Goal: Navigation & Orientation: Find specific page/section

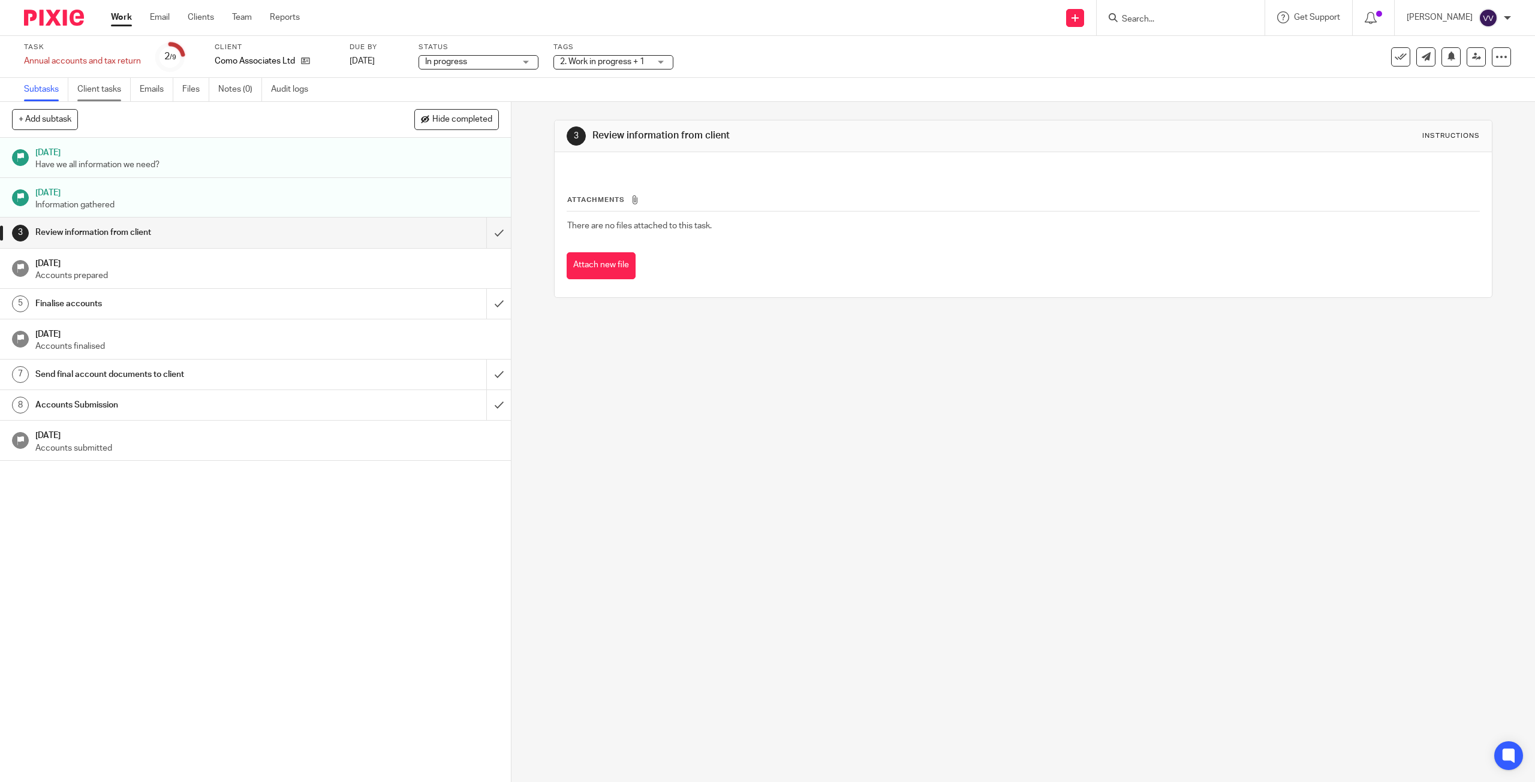
click at [106, 90] on link "Client tasks" at bounding box center [103, 89] width 53 height 23
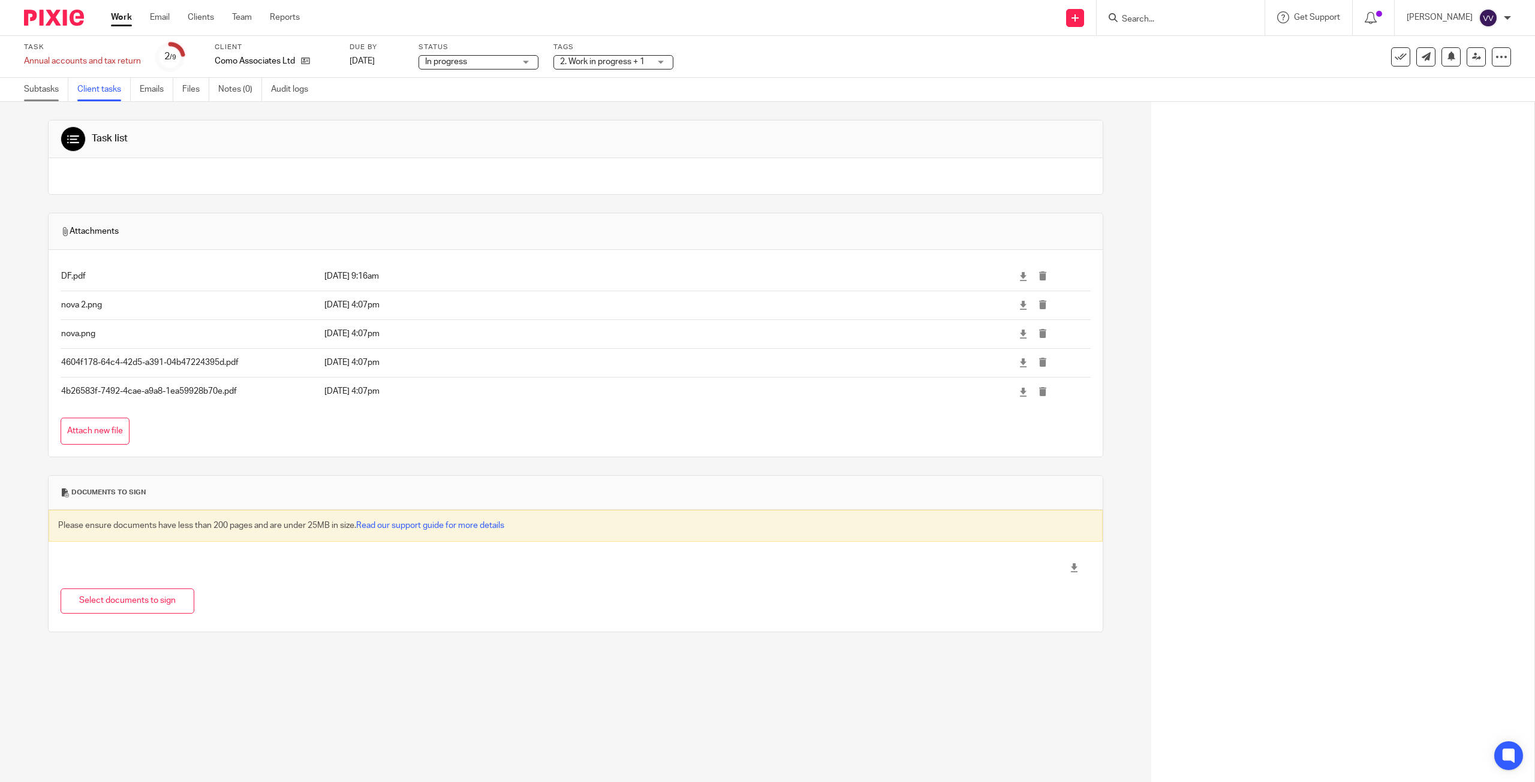
click at [40, 91] on link "Subtasks" at bounding box center [46, 89] width 44 height 23
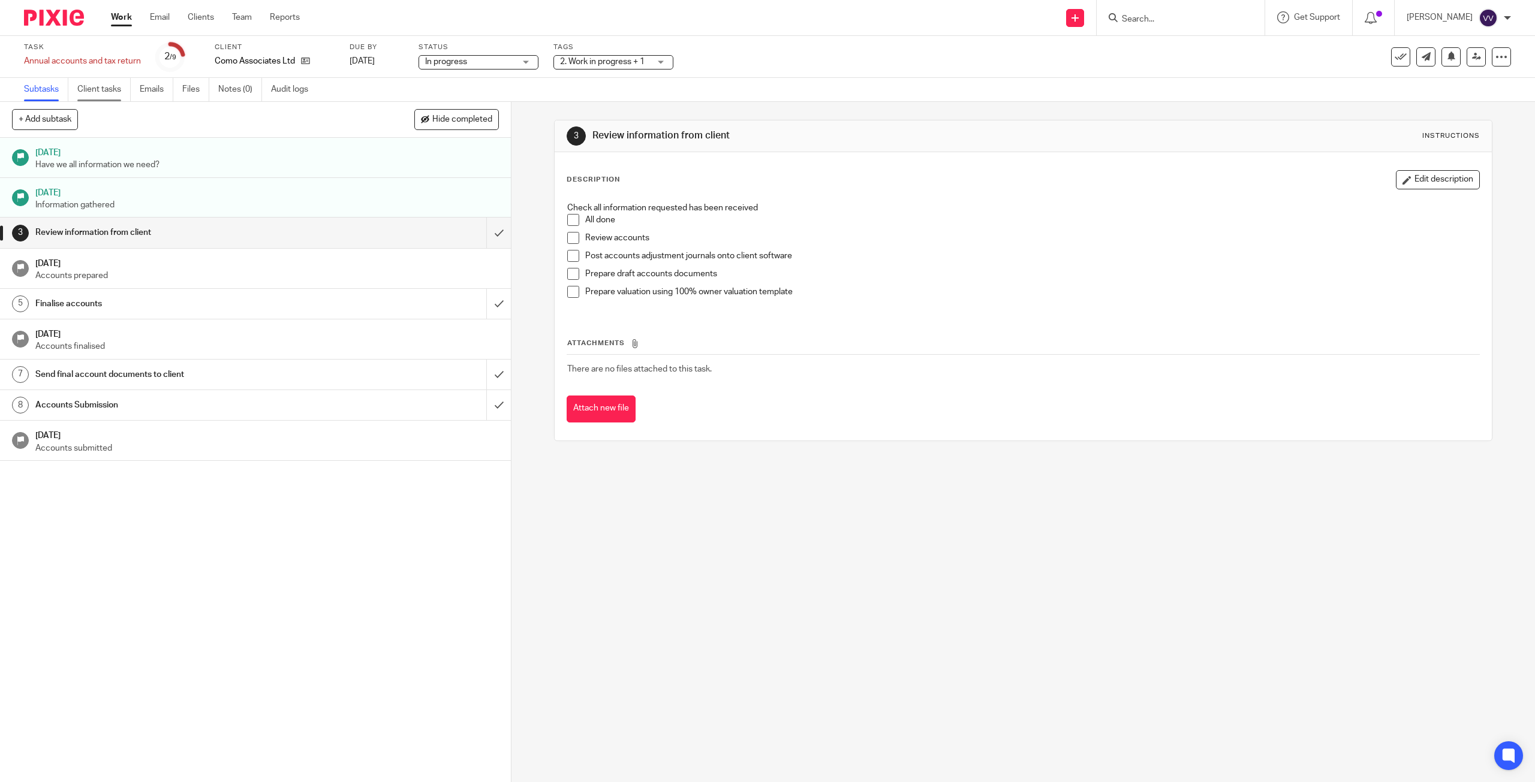
click at [96, 88] on link "Client tasks" at bounding box center [103, 89] width 53 height 23
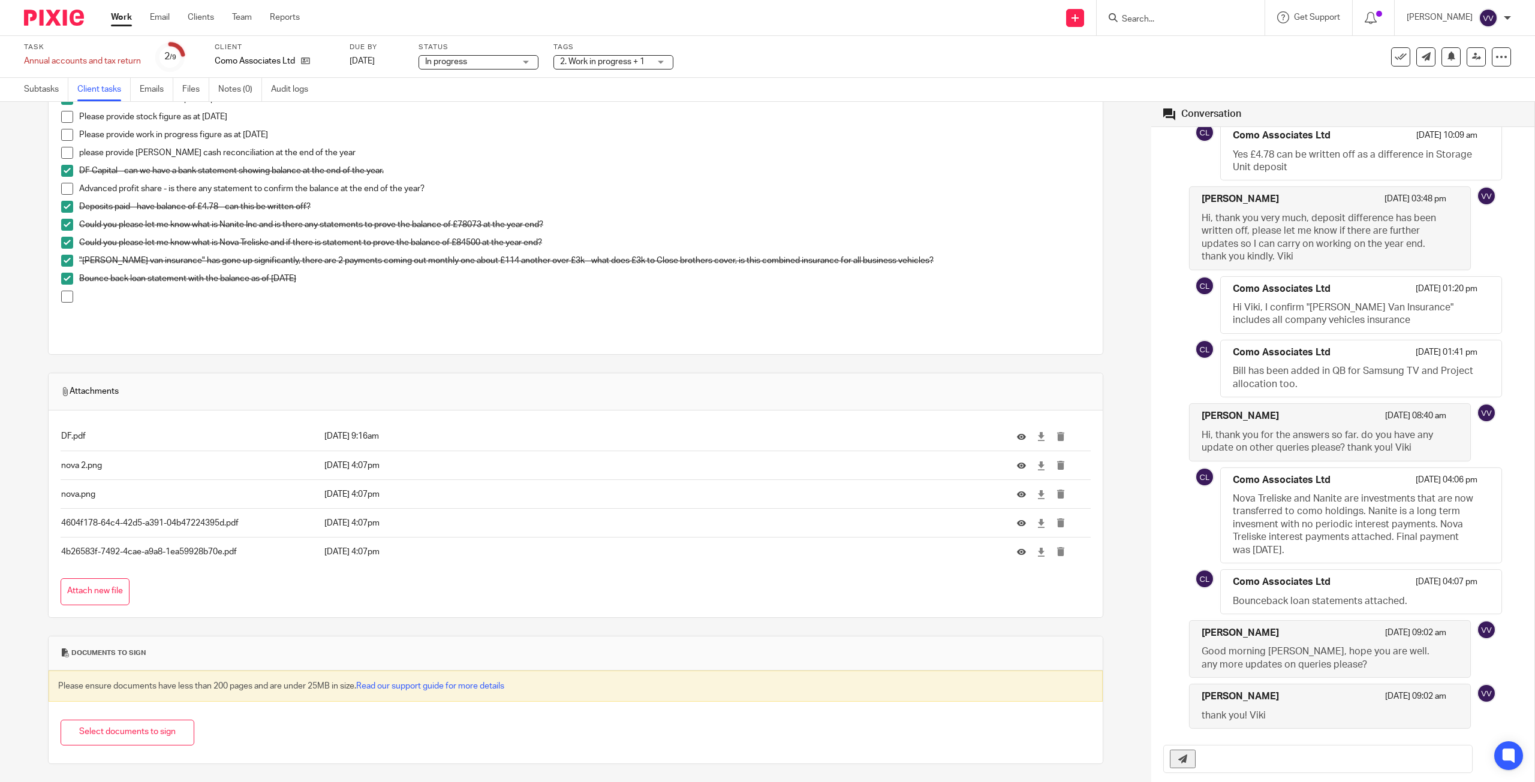
scroll to position [180, 0]
